Goal: Transaction & Acquisition: Purchase product/service

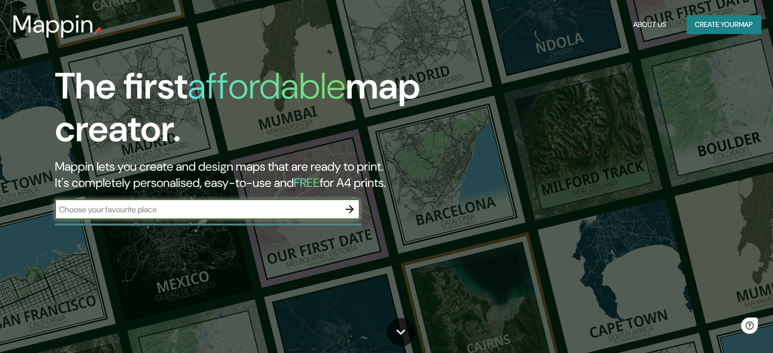
click at [245, 207] on input "text" at bounding box center [197, 210] width 285 height 12
click at [201, 210] on input "text" at bounding box center [197, 210] width 285 height 12
type input "[GEOGRAPHIC_DATA]"
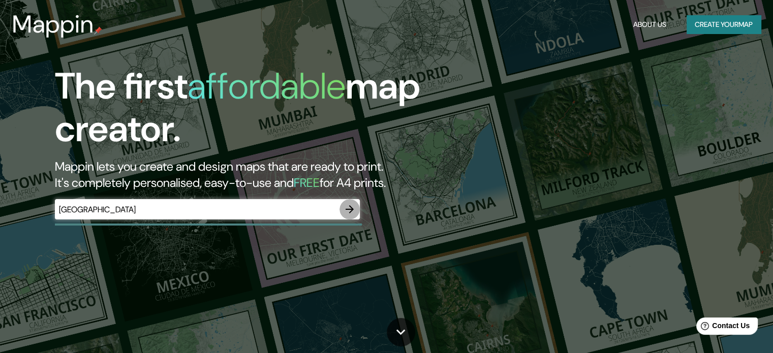
click at [352, 210] on icon "button" at bounding box center [350, 209] width 8 height 8
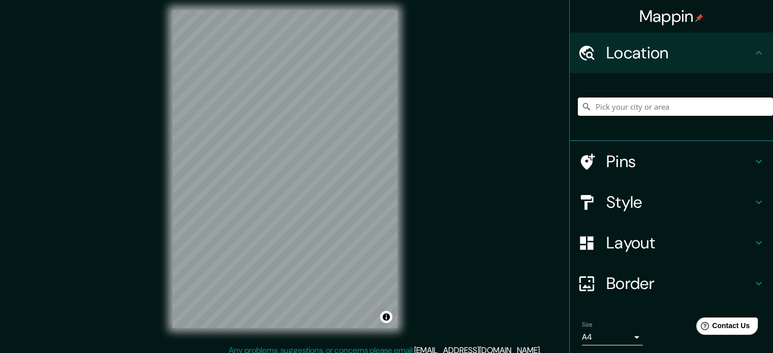
scroll to position [13, 0]
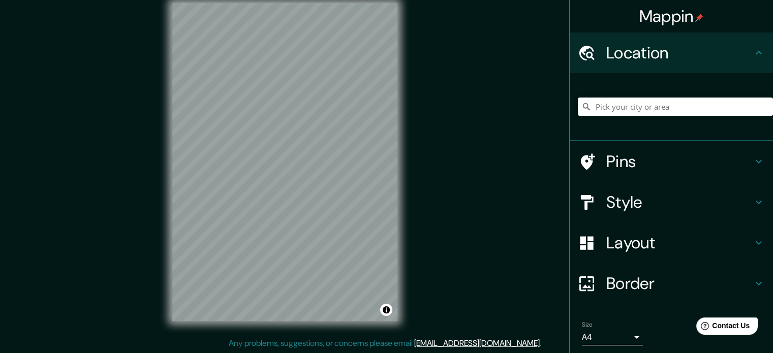
click at [435, 299] on div "Mappin Location Pins Style Layout Border Choose a border. Hint : you can make l…" at bounding box center [386, 170] width 773 height 367
click at [144, 73] on div "Mappin Location Pins Style Layout Border Choose a border. Hint : you can make l…" at bounding box center [386, 170] width 773 height 367
click at [402, 197] on div "© Mapbox © OpenStreetMap Improve this map" at bounding box center [285, 162] width 258 height 351
click at [433, 242] on div "Mappin Location Pins Style Layout Border Choose a border. Hint : you can make l…" at bounding box center [386, 170] width 773 height 367
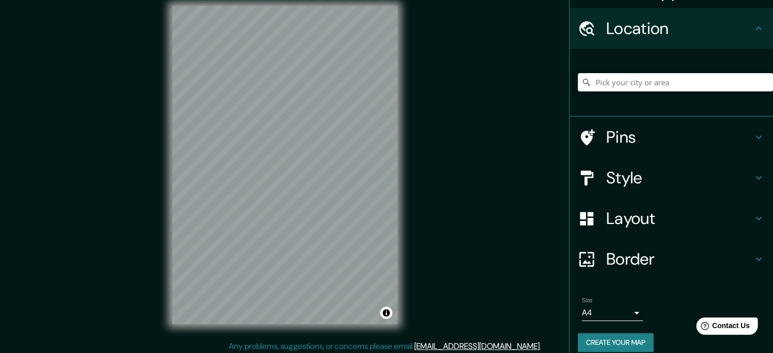
scroll to position [35, 0]
